Goal: Check status: Check status

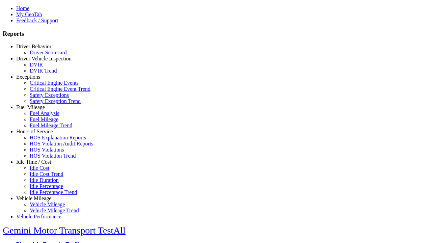
click at [39, 49] on link "Driver Behavior" at bounding box center [33, 47] width 35 height 6
click at [44, 55] on link "Driver Scorecard" at bounding box center [48, 53] width 37 height 6
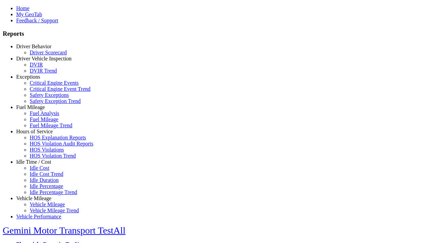
type input "*********"
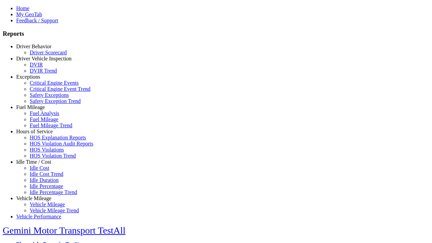
scroll to position [293, 0]
